Goal: Find contact information: Find contact information

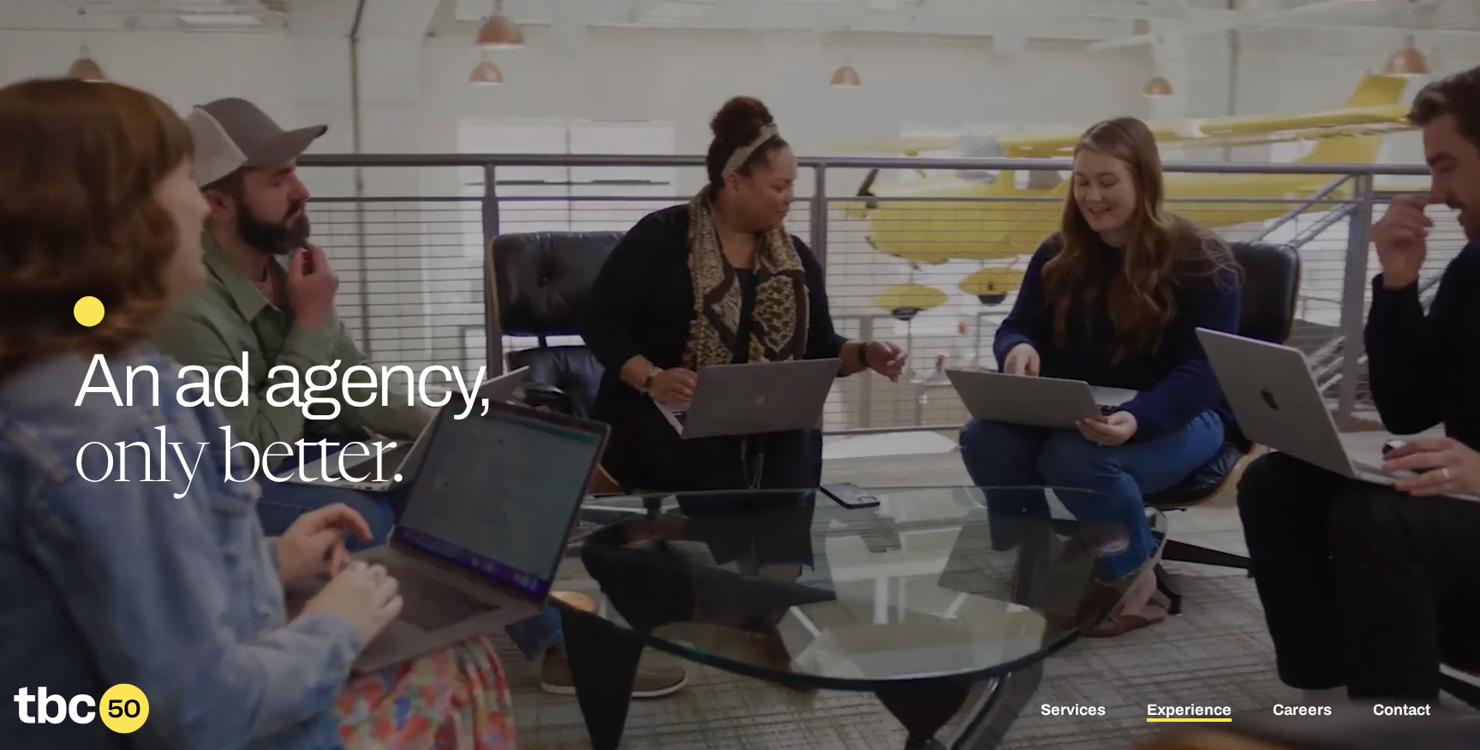
click at [1197, 711] on link "Experience" at bounding box center [1189, 712] width 85 height 21
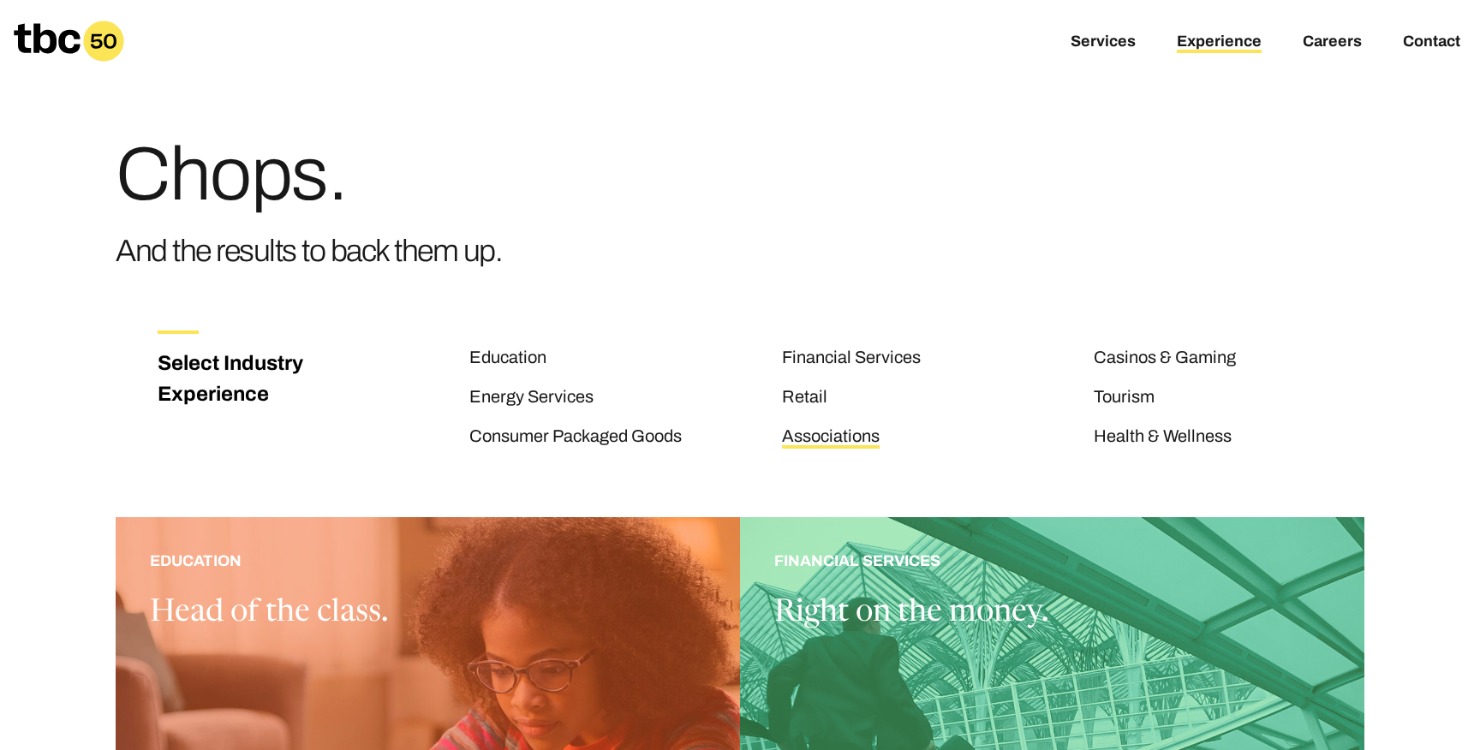
click at [811, 442] on link "Associations" at bounding box center [831, 438] width 98 height 22
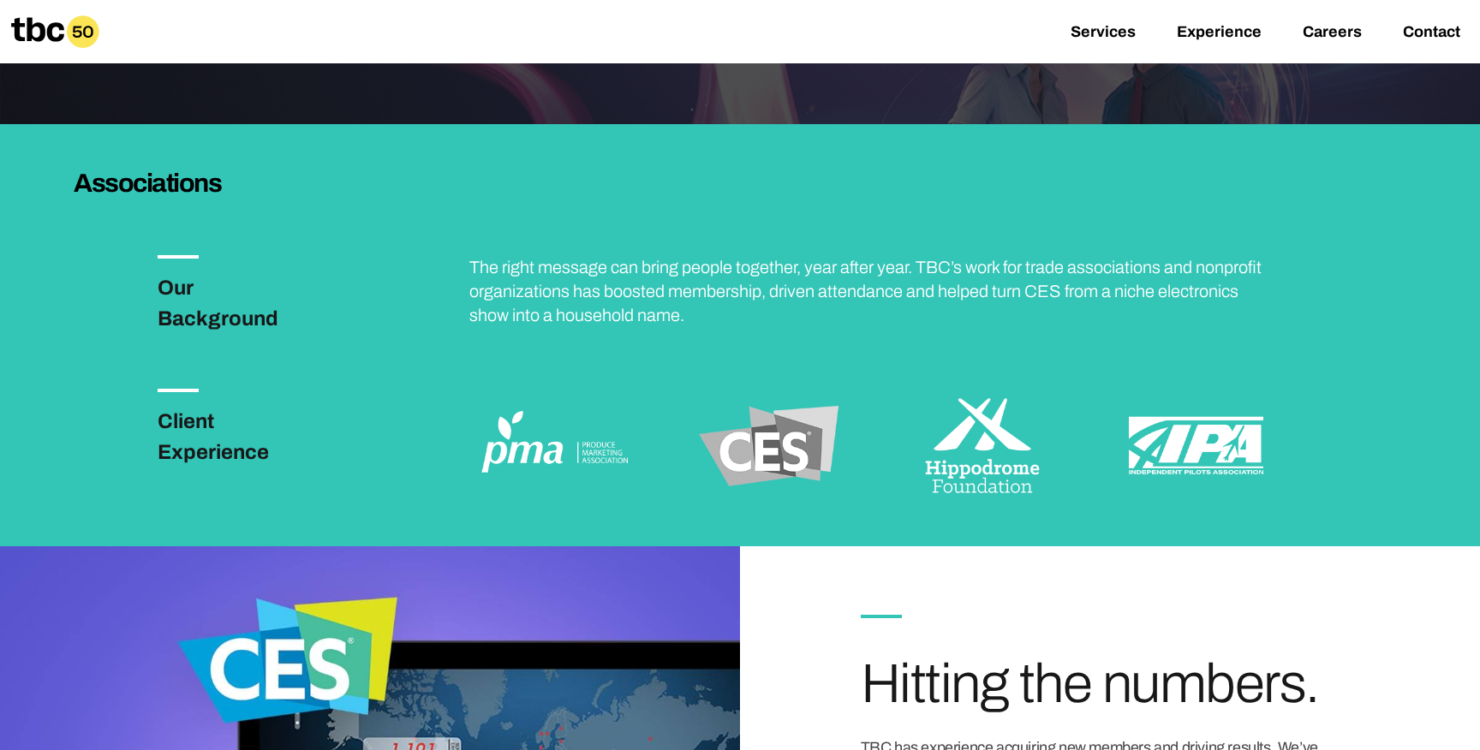
scroll to position [386, 0]
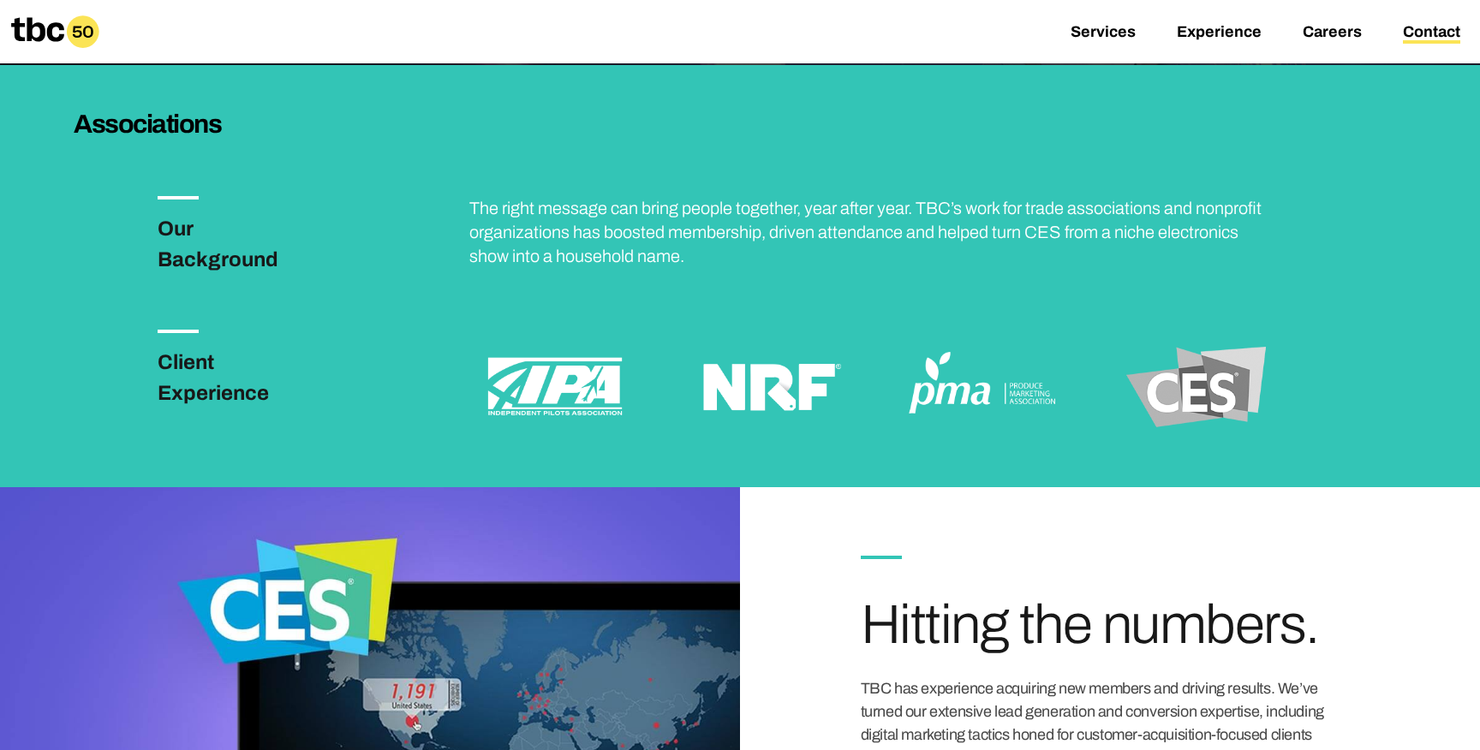
click at [1408, 28] on link "Contact" at bounding box center [1431, 33] width 57 height 21
